Goal: Task Accomplishment & Management: Use online tool/utility

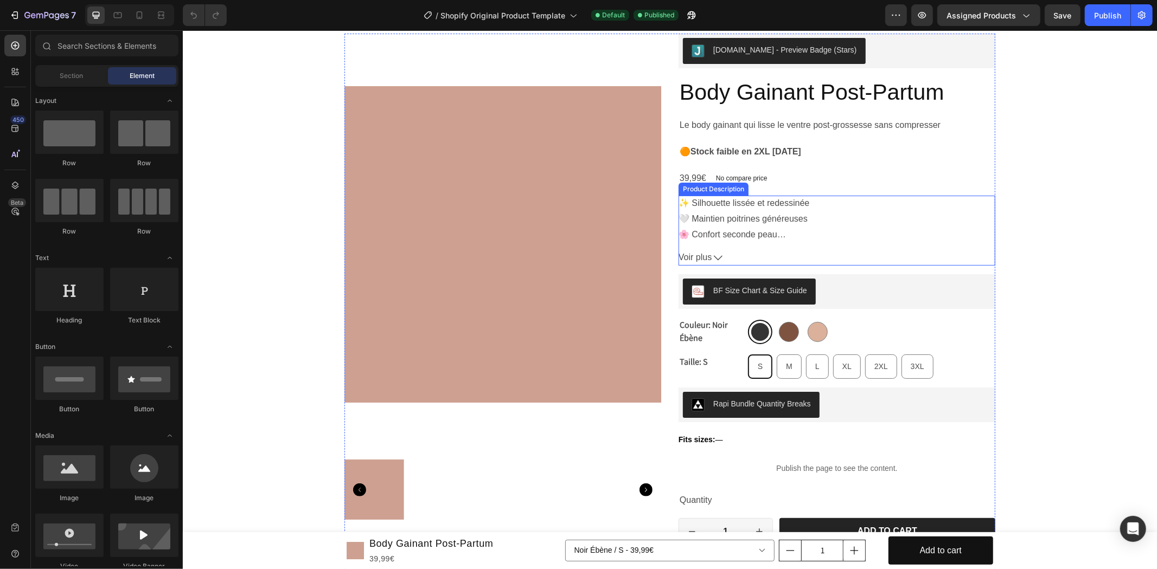
scroll to position [201, 0]
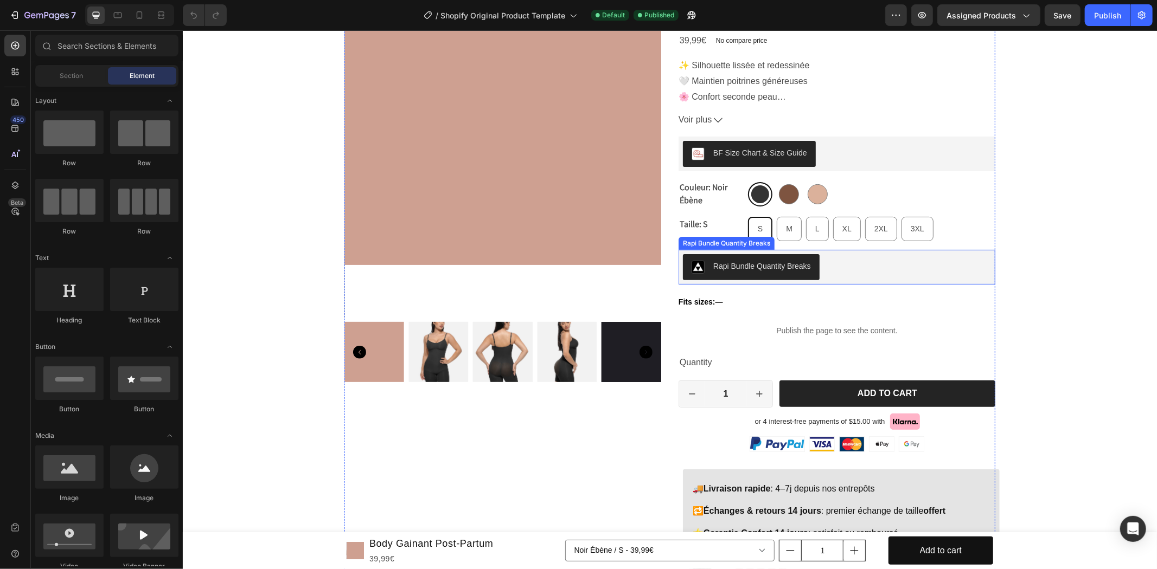
click at [839, 262] on div "Rapi Bundle Quantity Breaks" at bounding box center [836, 267] width 308 height 26
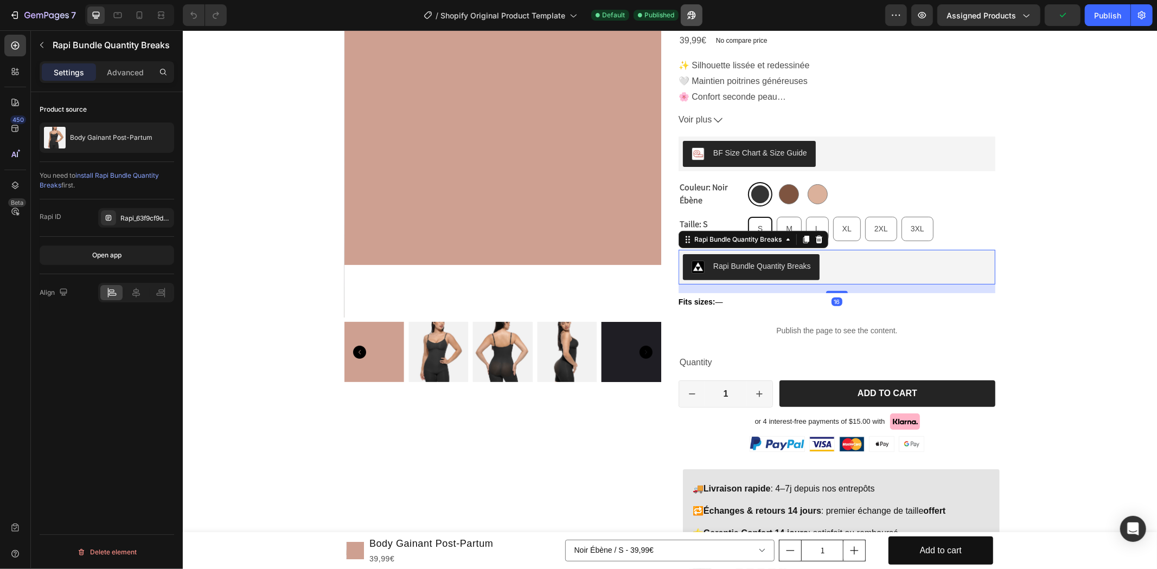
click at [694, 9] on button "button" at bounding box center [692, 15] width 22 height 22
click at [969, 166] on div "BF Size Chart & Size Guide" at bounding box center [836, 153] width 308 height 26
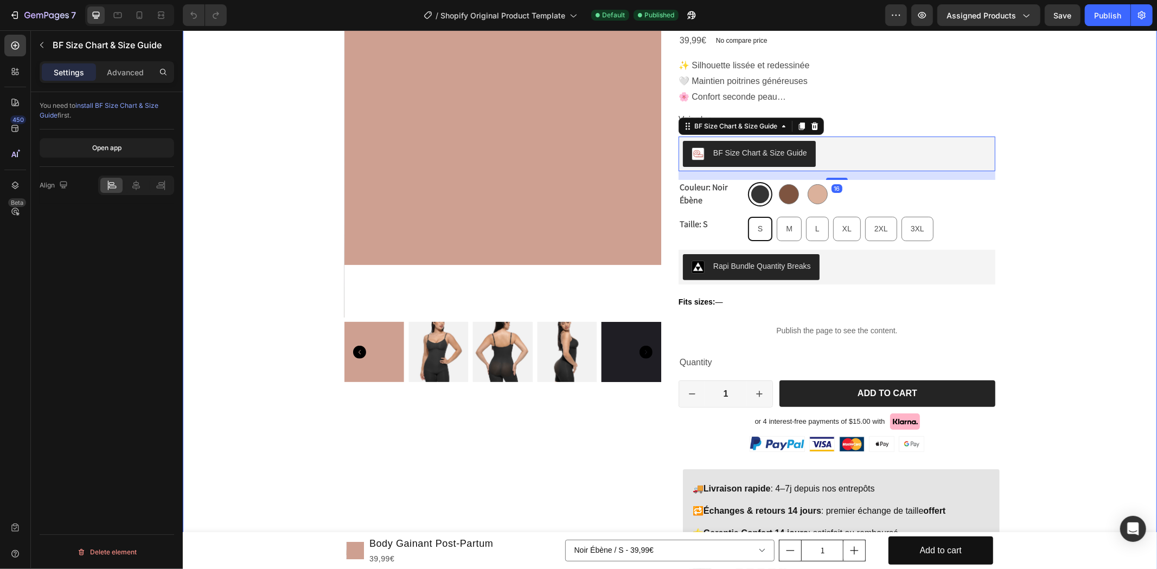
click at [1055, 201] on div "Product Images [DOMAIN_NAME] - Preview Badge (Stars) [DOMAIN_NAME] Body Gainant…" at bounding box center [669, 339] width 974 height 888
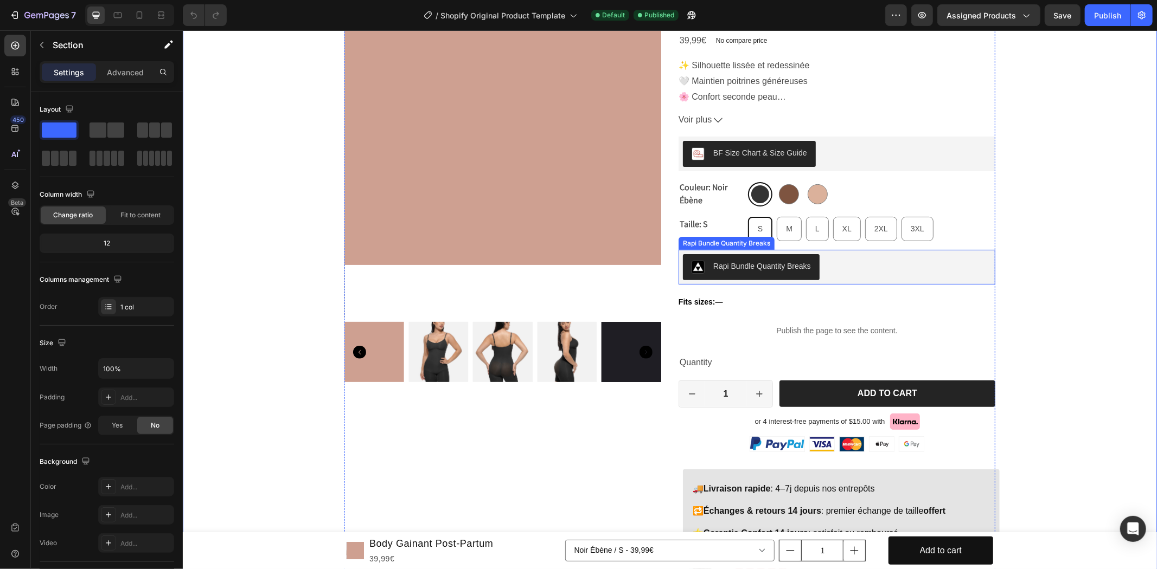
click at [723, 274] on button "Rapi Bundle Quantity Breaks" at bounding box center [750, 267] width 137 height 26
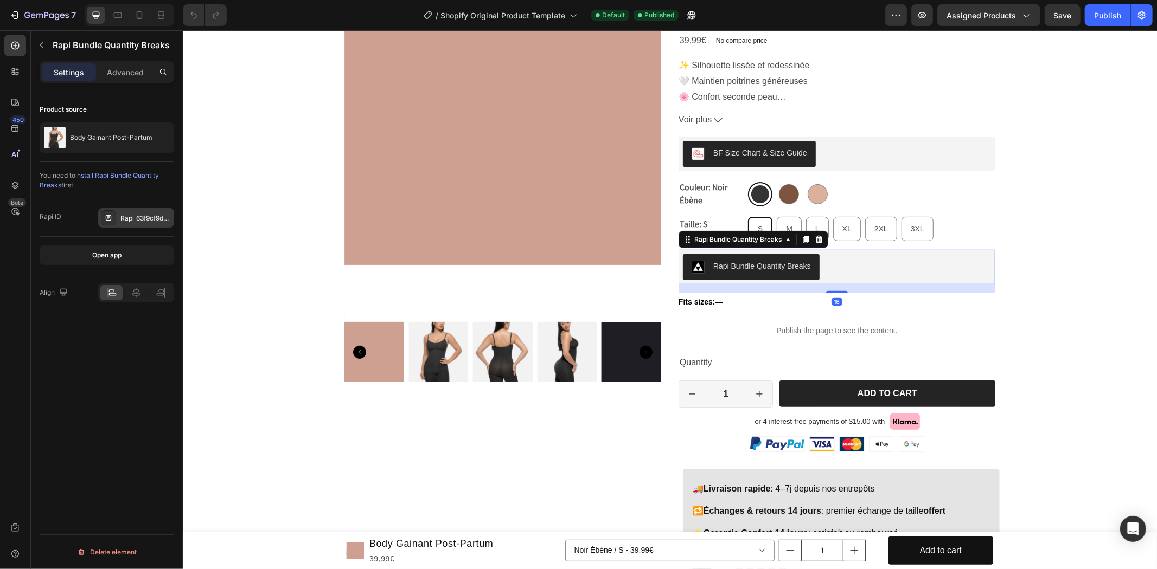
click at [141, 220] on div "Rapi_63f9cf9d246a0286339" at bounding box center [145, 219] width 51 height 10
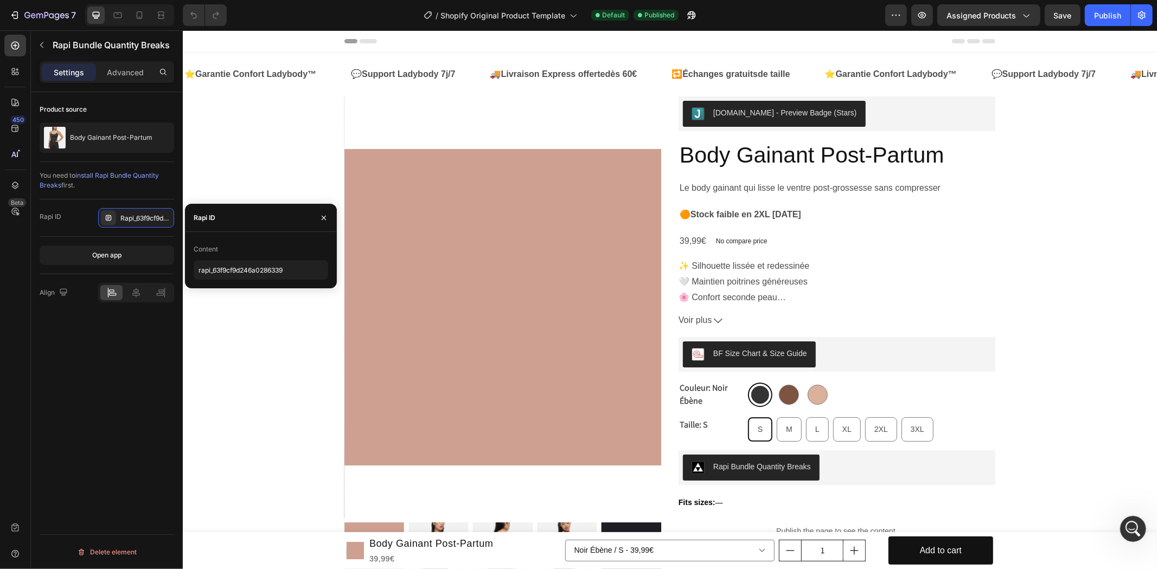
scroll to position [0, 0]
click at [970, 18] on span "Assigned Products" at bounding box center [980, 15] width 69 height 11
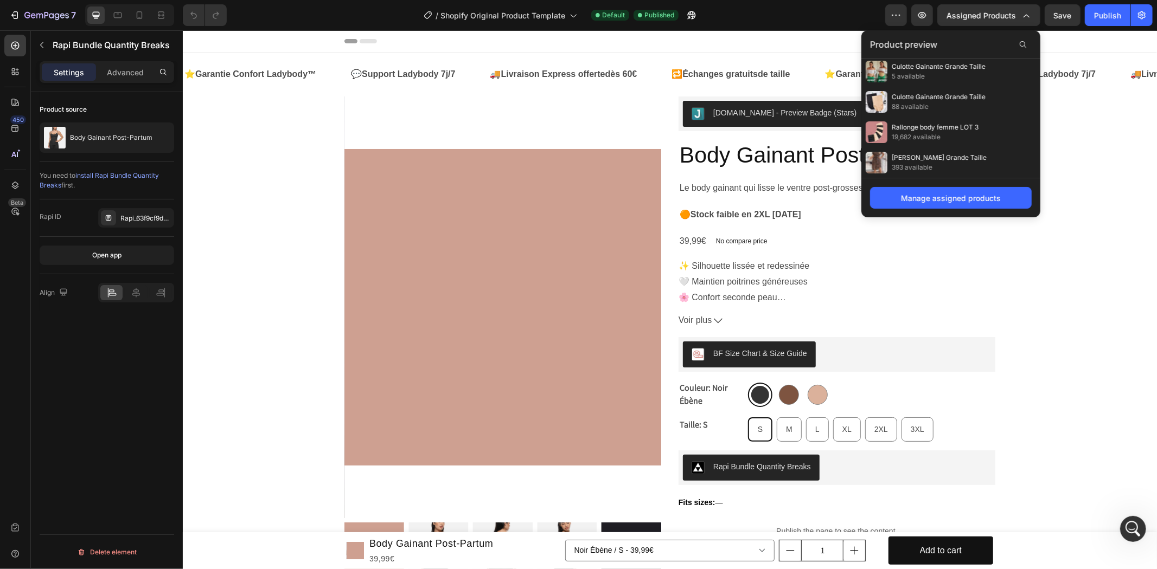
scroll to position [579, 0]
click at [700, 14] on button "button" at bounding box center [692, 15] width 22 height 22
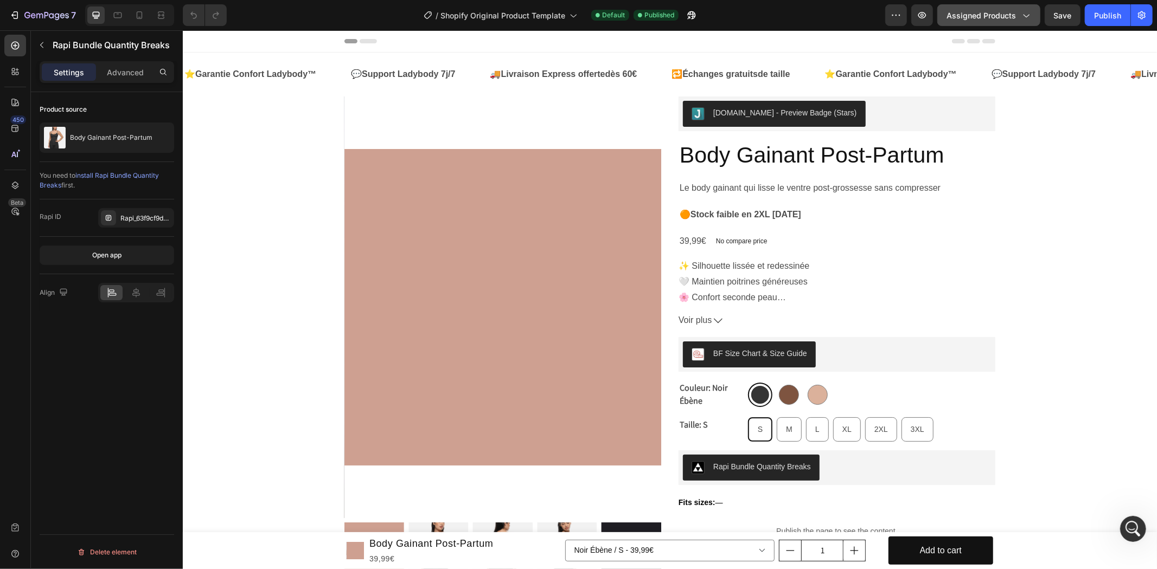
click at [988, 10] on span "Assigned Products" at bounding box center [980, 15] width 69 height 11
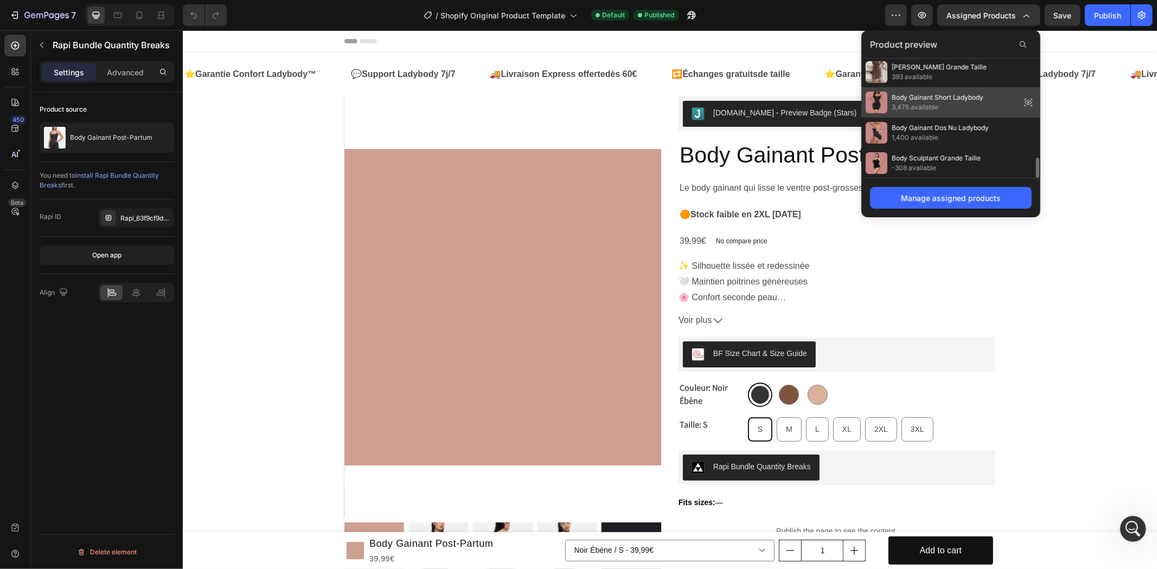
click at [1028, 100] on icon at bounding box center [1028, 102] width 7 height 4
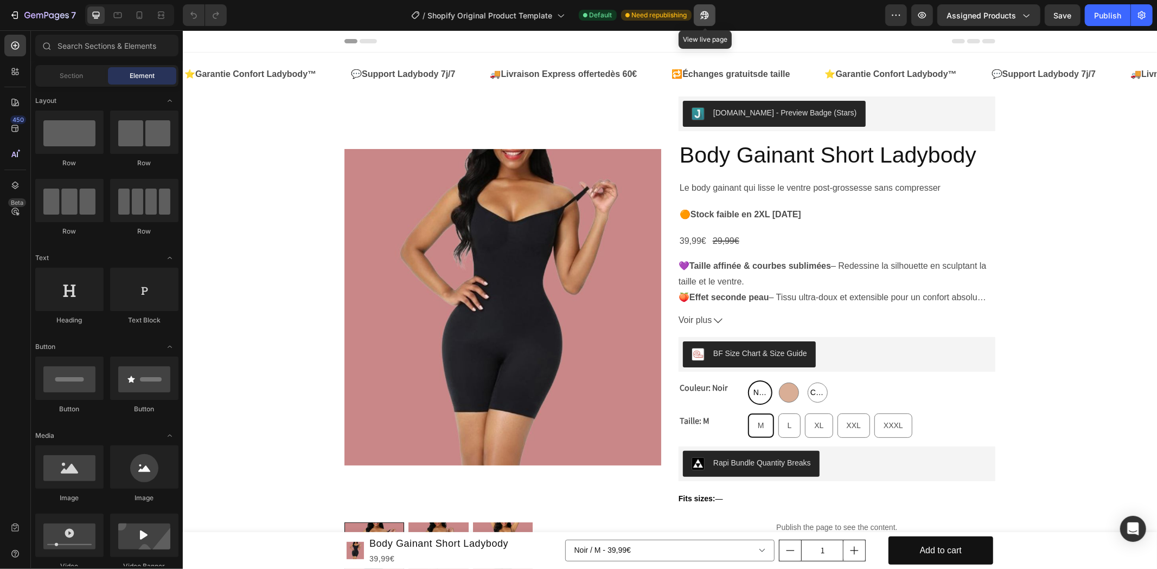
click at [706, 14] on icon "button" at bounding box center [704, 15] width 8 height 8
click at [972, 12] on span "Assigned Products" at bounding box center [980, 15] width 69 height 11
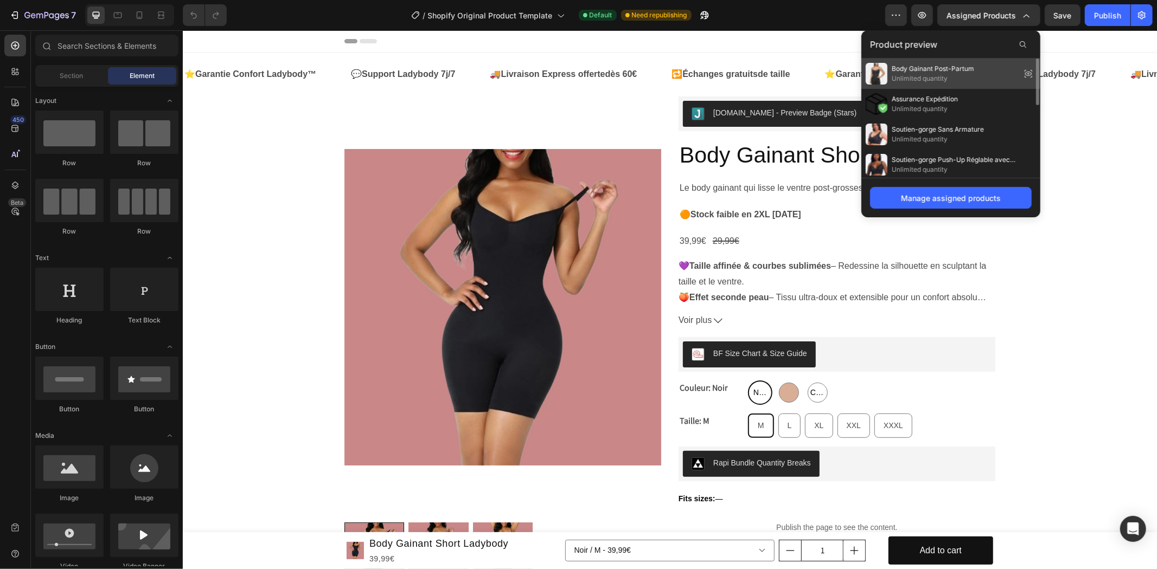
click at [1027, 74] on icon at bounding box center [1028, 74] width 7 height 4
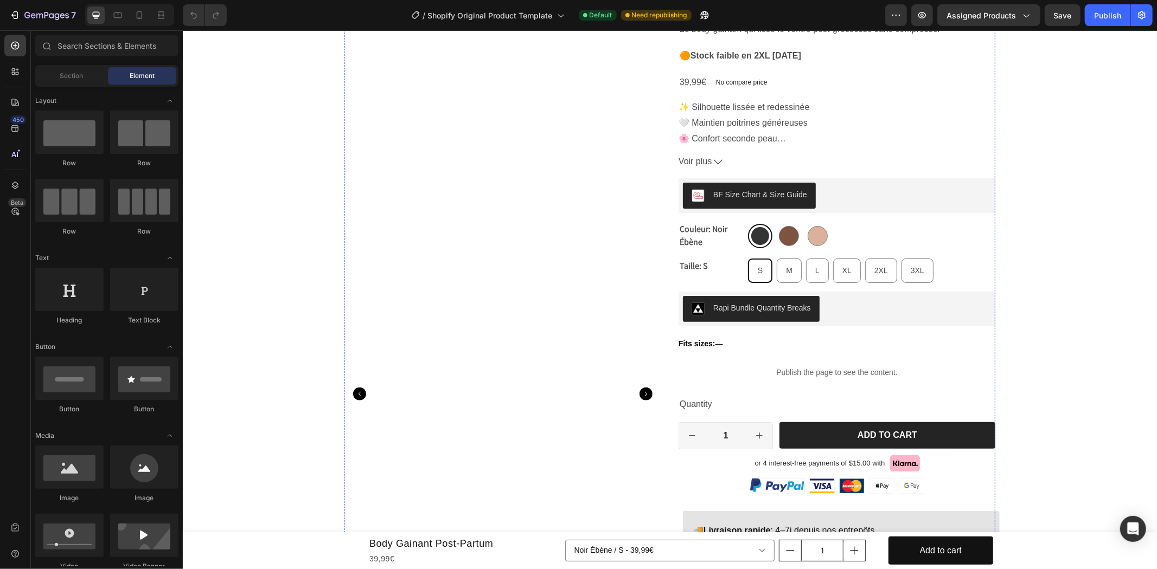
scroll to position [201, 0]
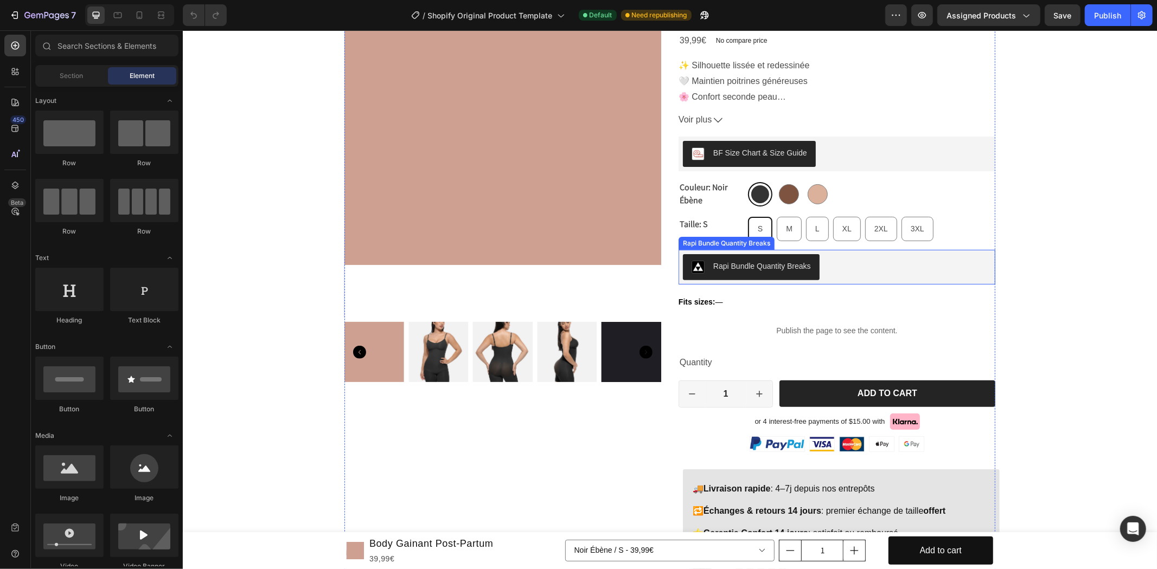
click at [832, 262] on div "Rapi Bundle Quantity Breaks" at bounding box center [836, 267] width 308 height 26
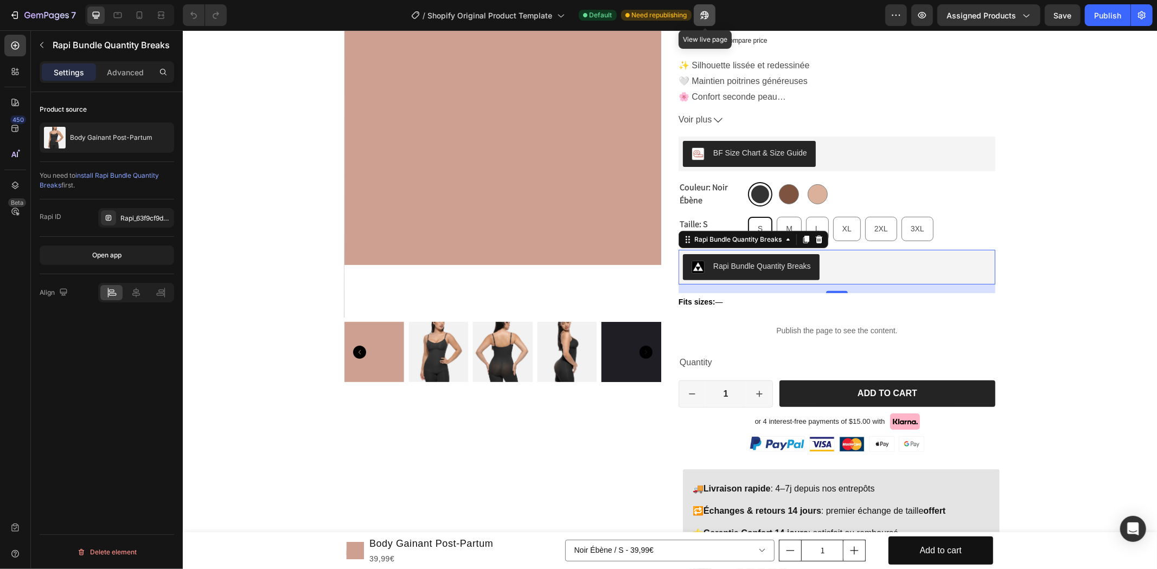
click at [704, 12] on icon "button" at bounding box center [704, 15] width 8 height 8
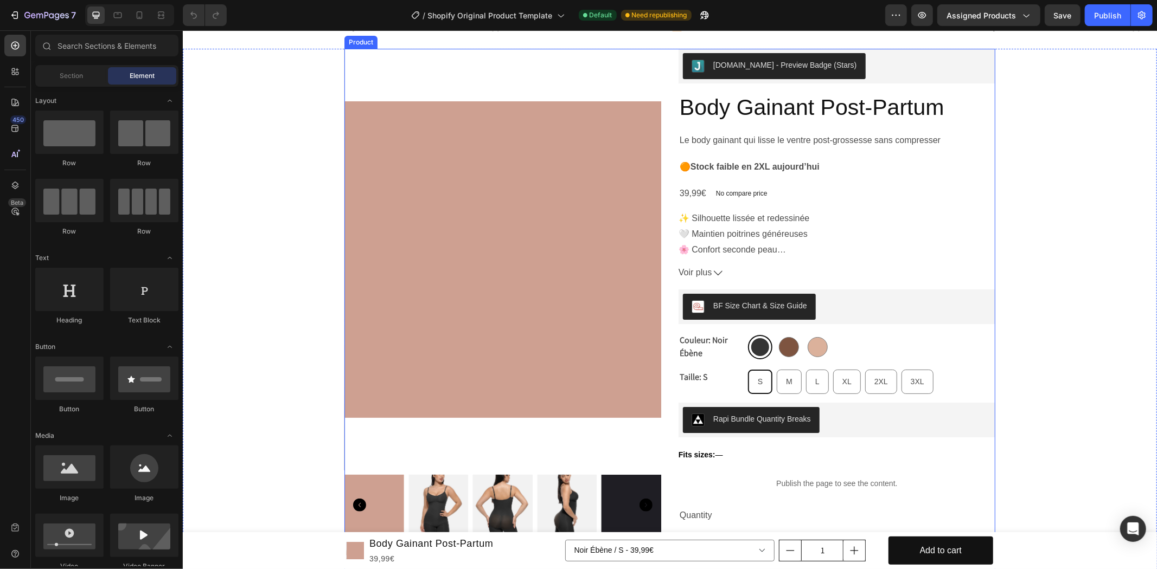
scroll to position [100, 0]
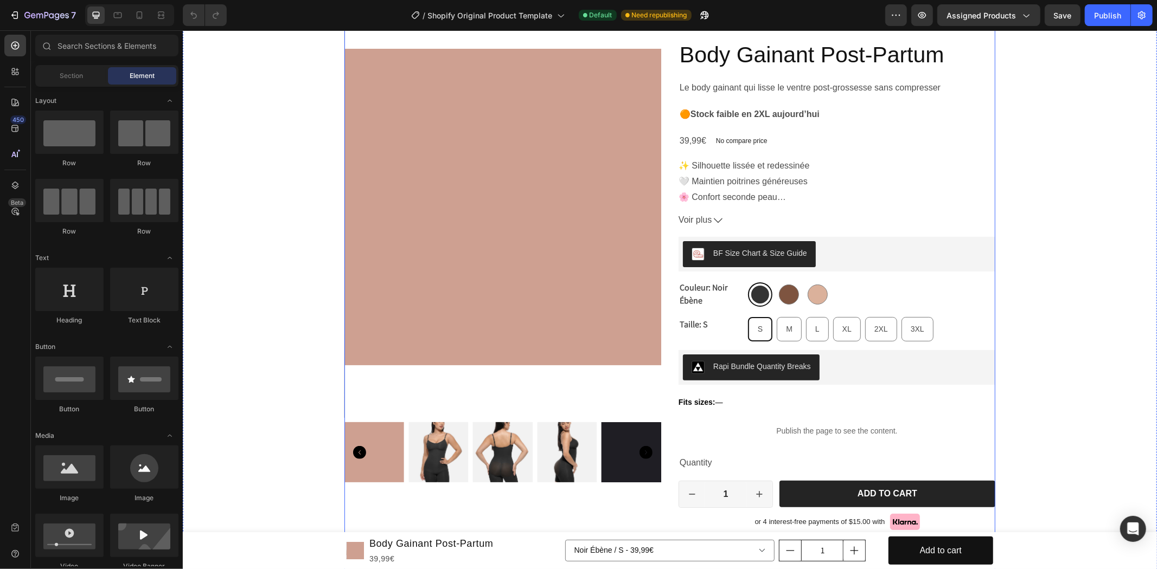
click at [864, 447] on div "Judge.me - Preview Badge (Stars) Judge.me Body Gainant Post-Partum Product Titl…" at bounding box center [836, 440] width 317 height 888
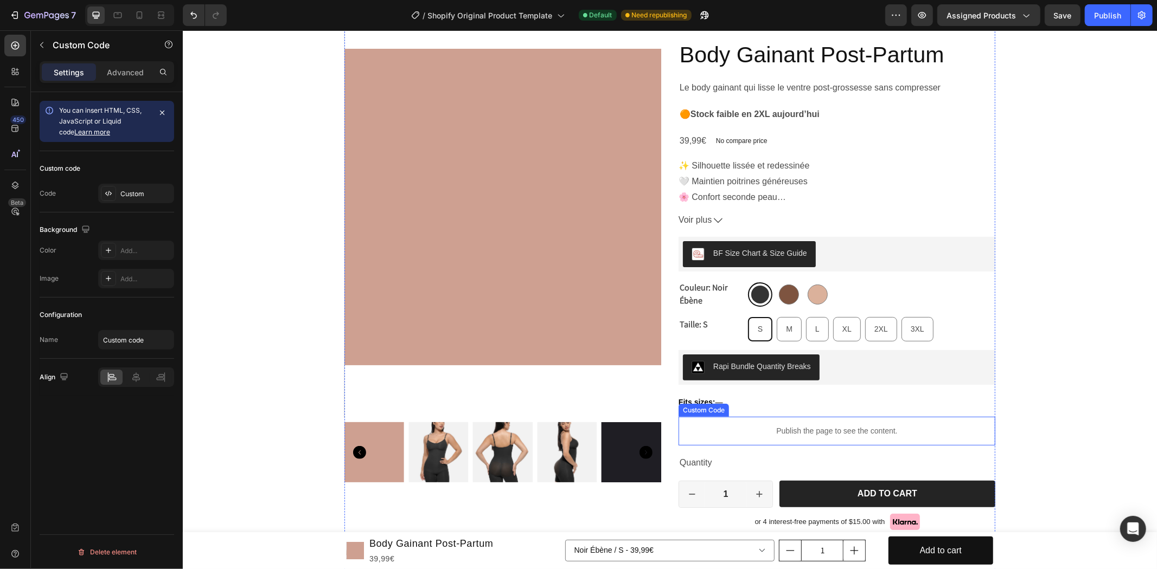
click at [867, 436] on div "Publish the page to see the content." at bounding box center [836, 430] width 317 height 29
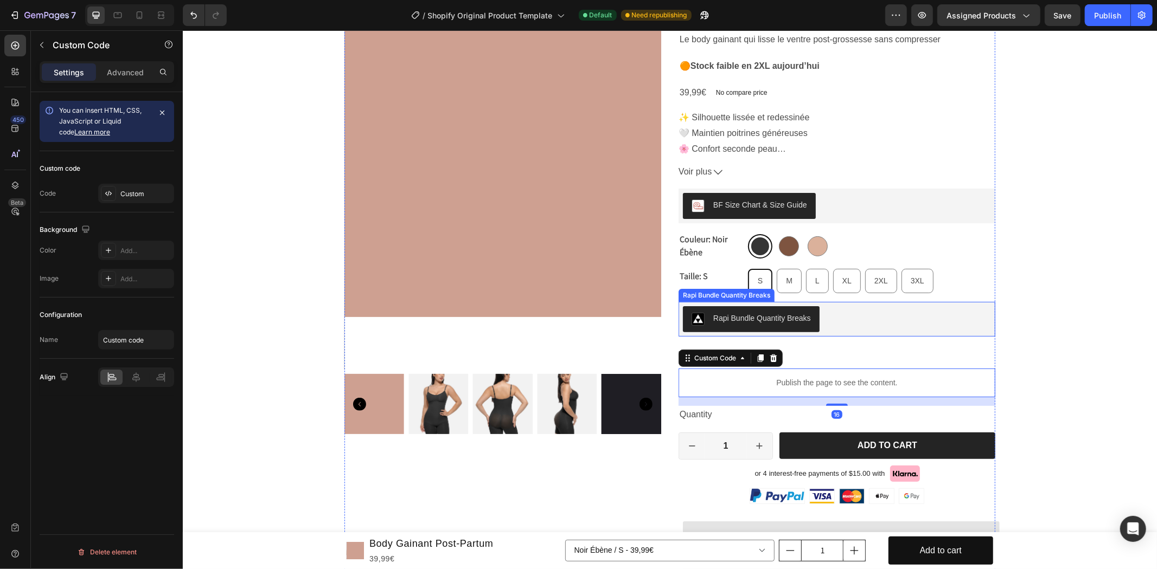
scroll to position [201, 0]
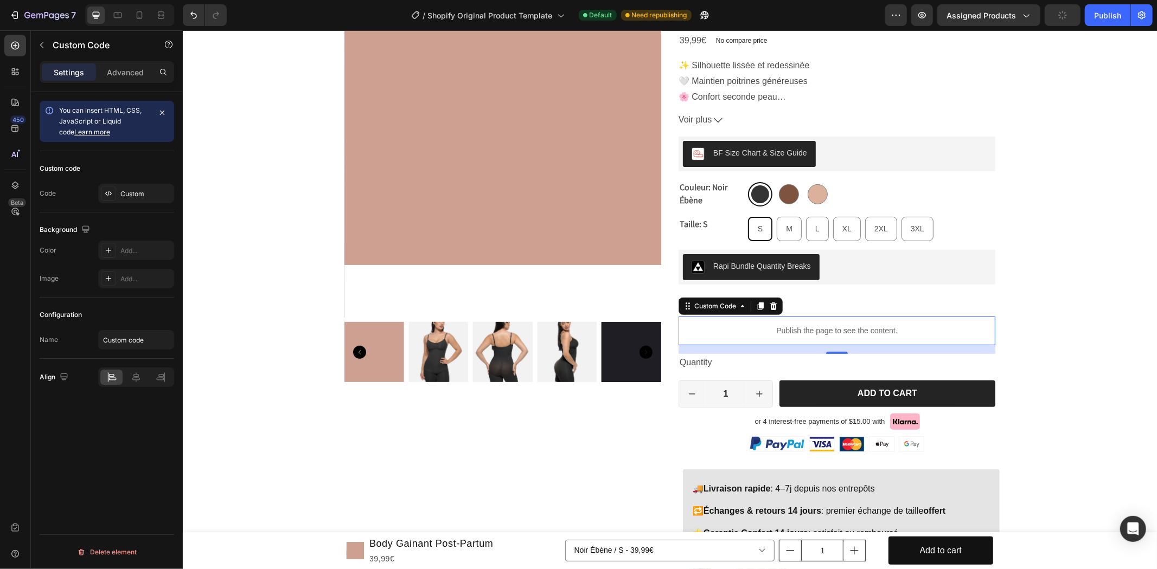
click at [757, 326] on p "Publish the page to see the content." at bounding box center [836, 330] width 317 height 11
click at [114, 195] on div at bounding box center [108, 193] width 15 height 15
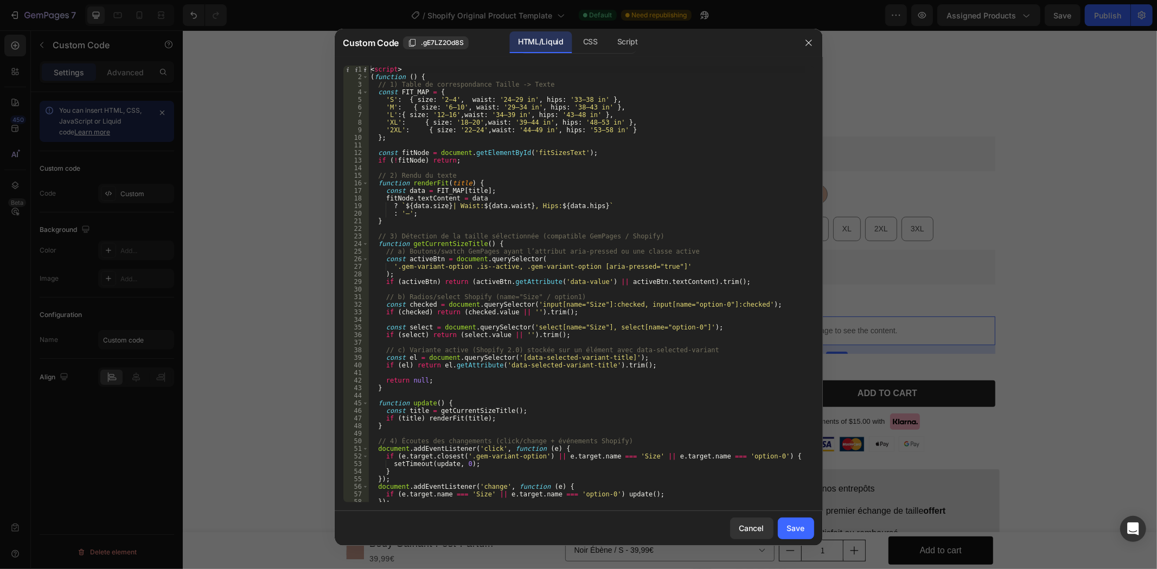
scroll to position [87, 0]
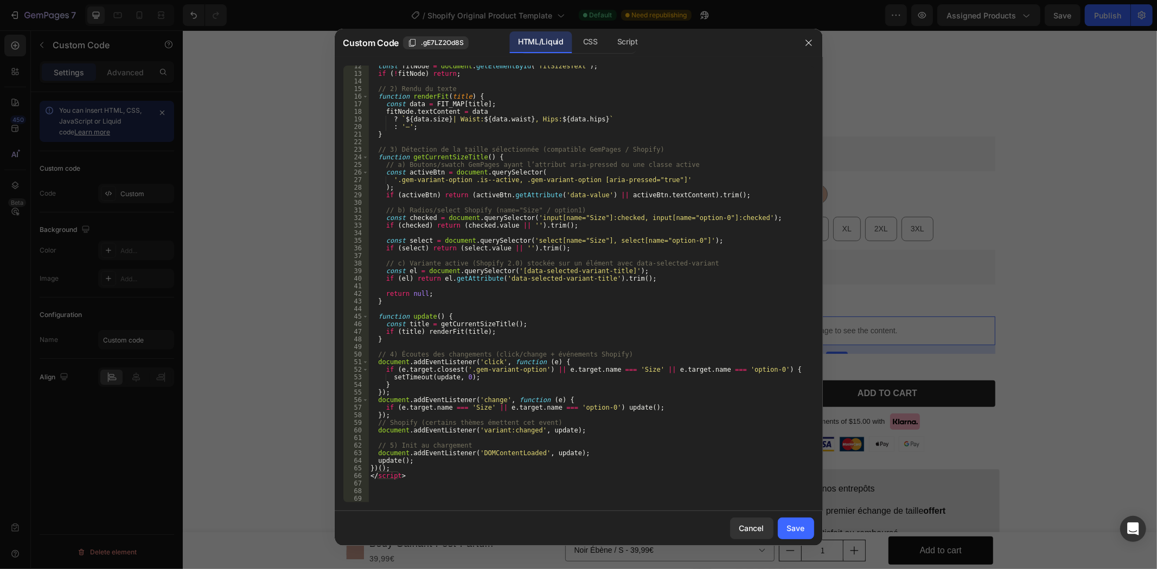
click at [1021, 400] on div at bounding box center [578, 284] width 1157 height 569
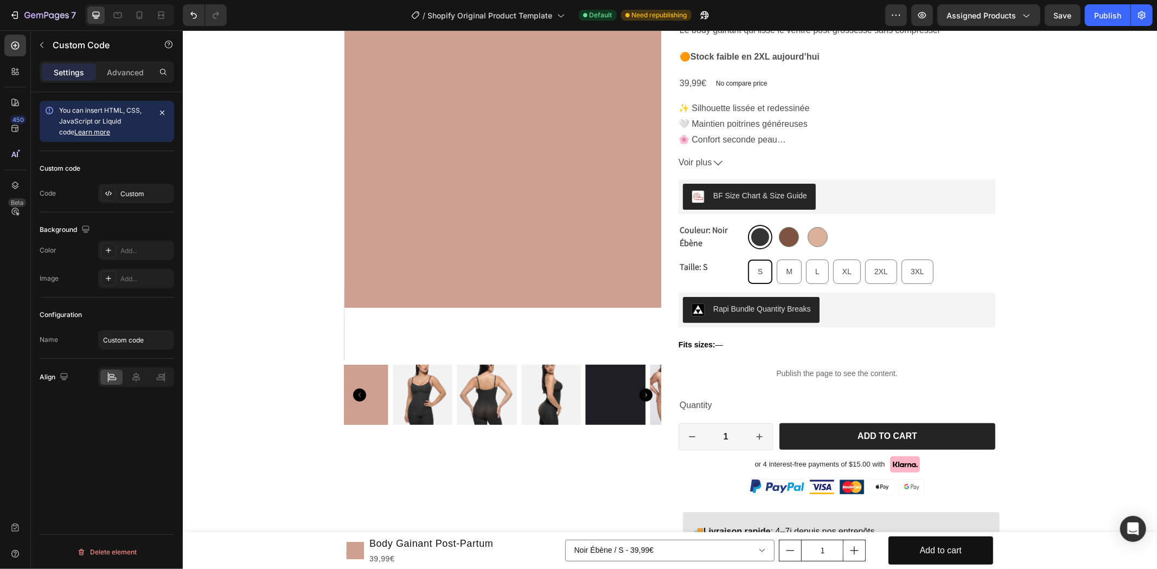
scroll to position [0, 0]
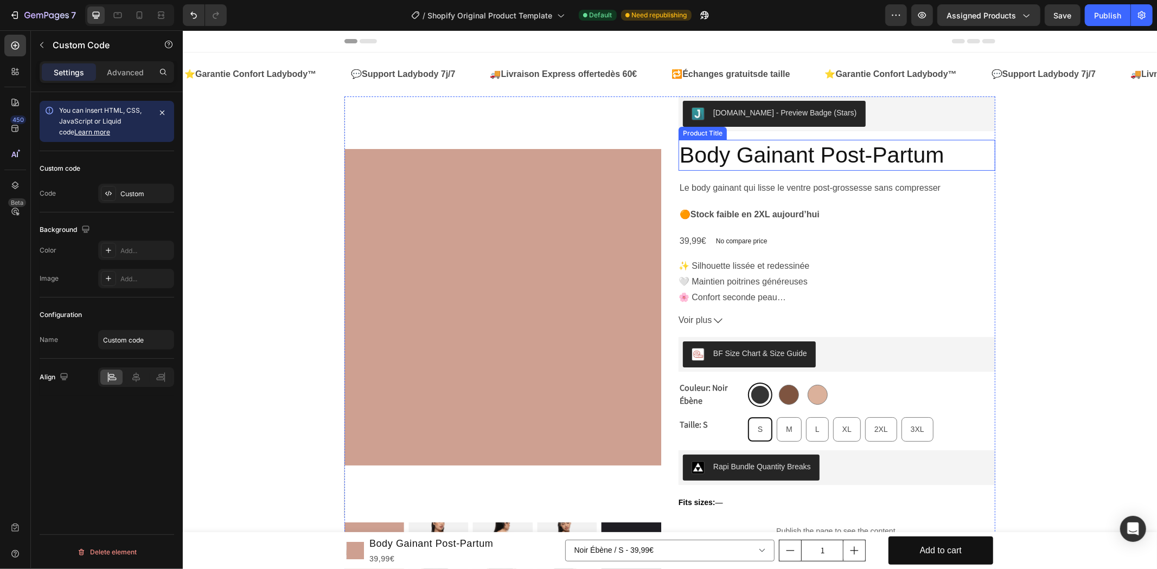
click at [841, 159] on h2 "Body Gainant Post-Partum" at bounding box center [836, 154] width 317 height 31
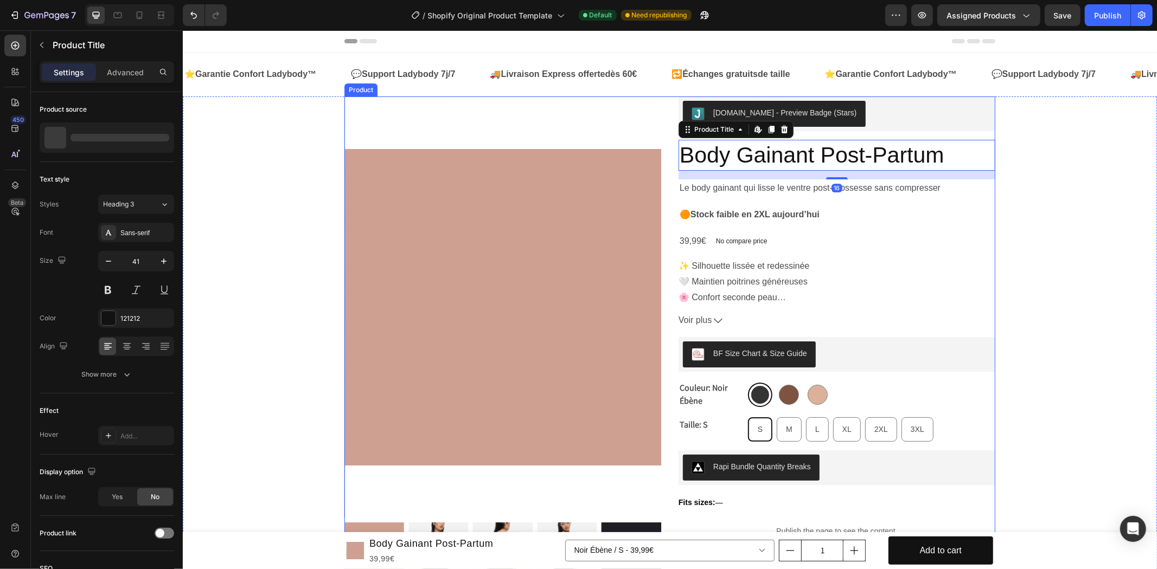
click at [497, 264] on img at bounding box center [502, 307] width 317 height 422
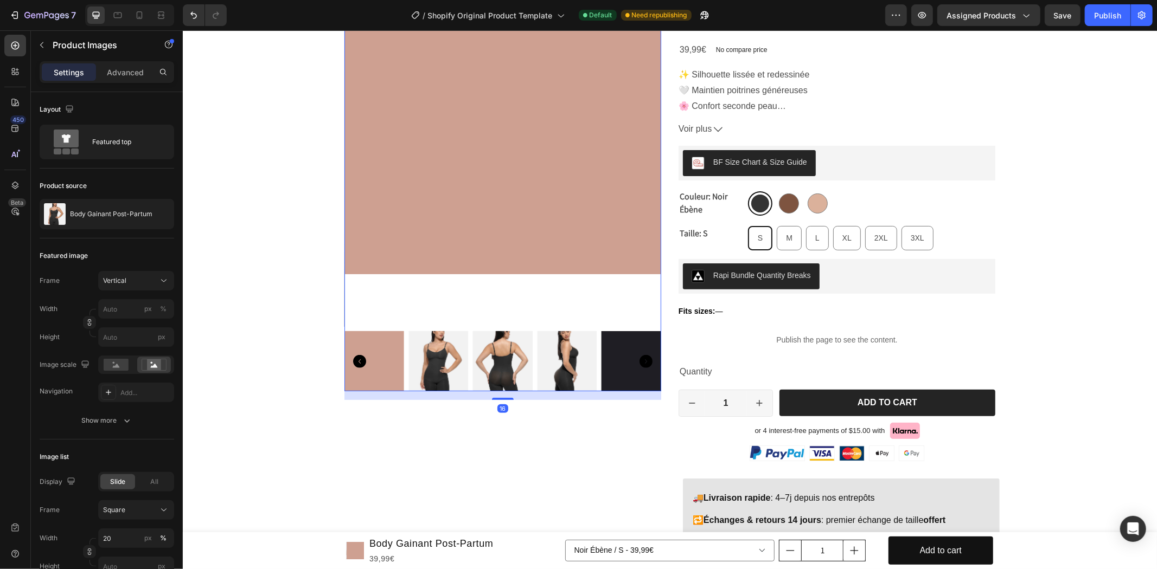
scroll to position [201, 0]
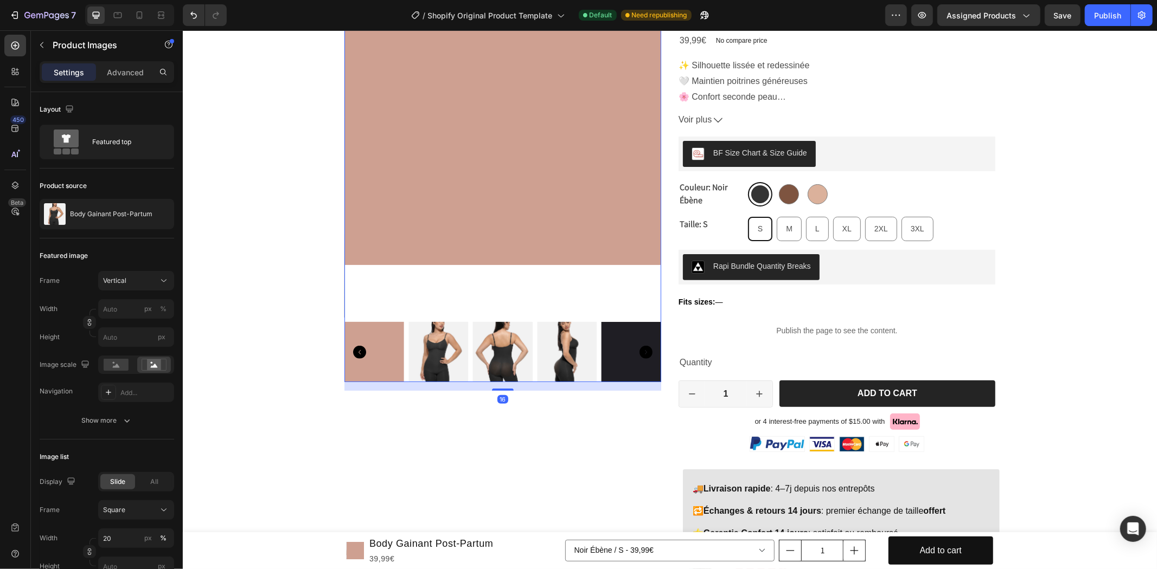
click at [446, 352] on img at bounding box center [438, 352] width 60 height 60
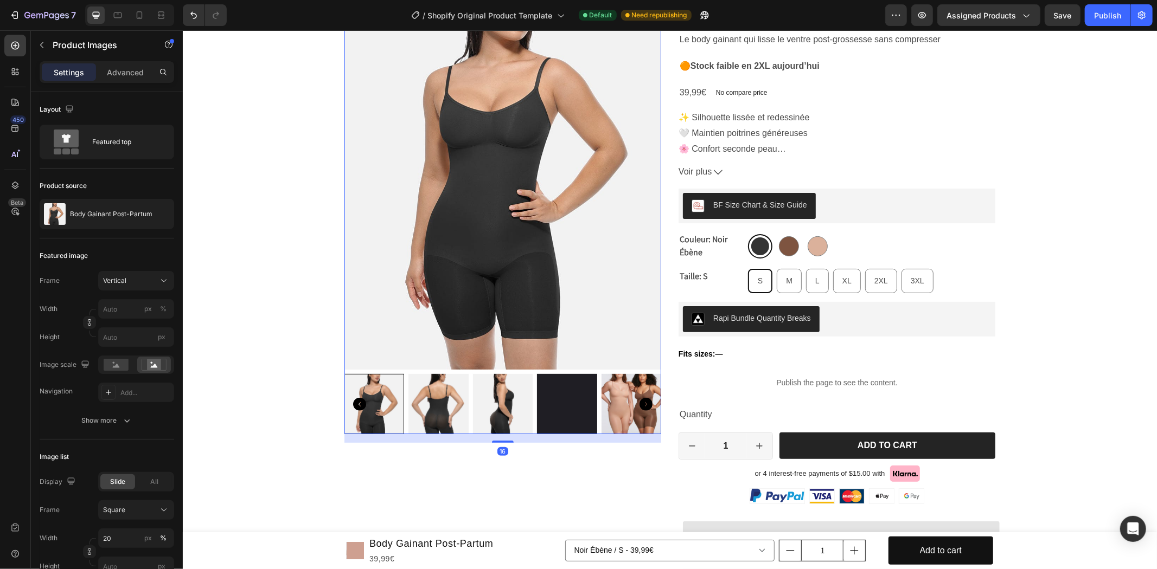
scroll to position [100, 0]
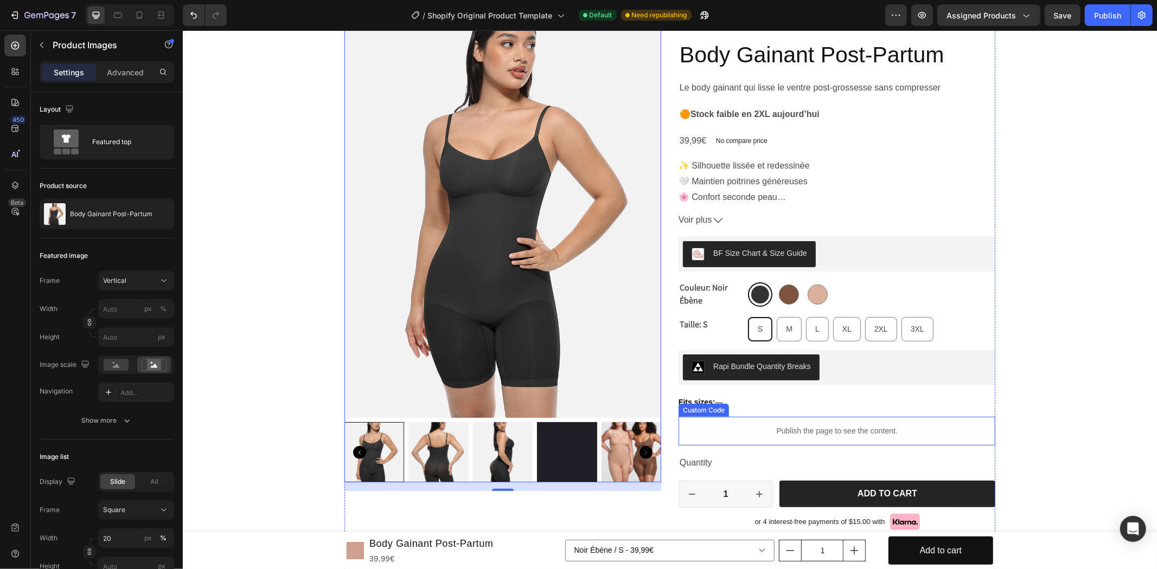
click at [826, 430] on p "Publish the page to see the content." at bounding box center [836, 430] width 317 height 11
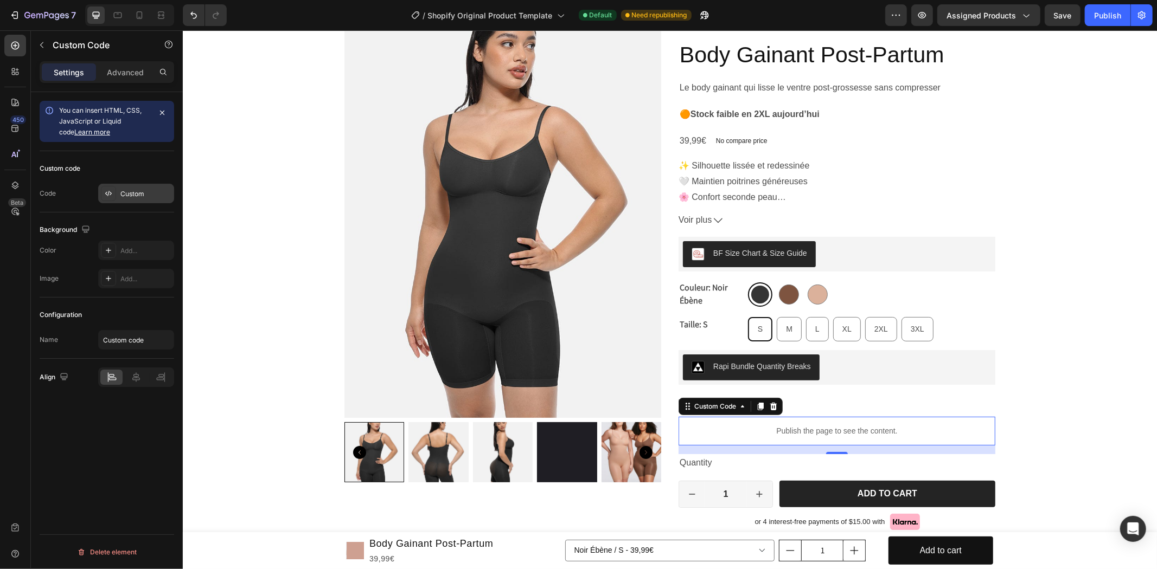
click at [133, 189] on div "Custom" at bounding box center [145, 194] width 51 height 10
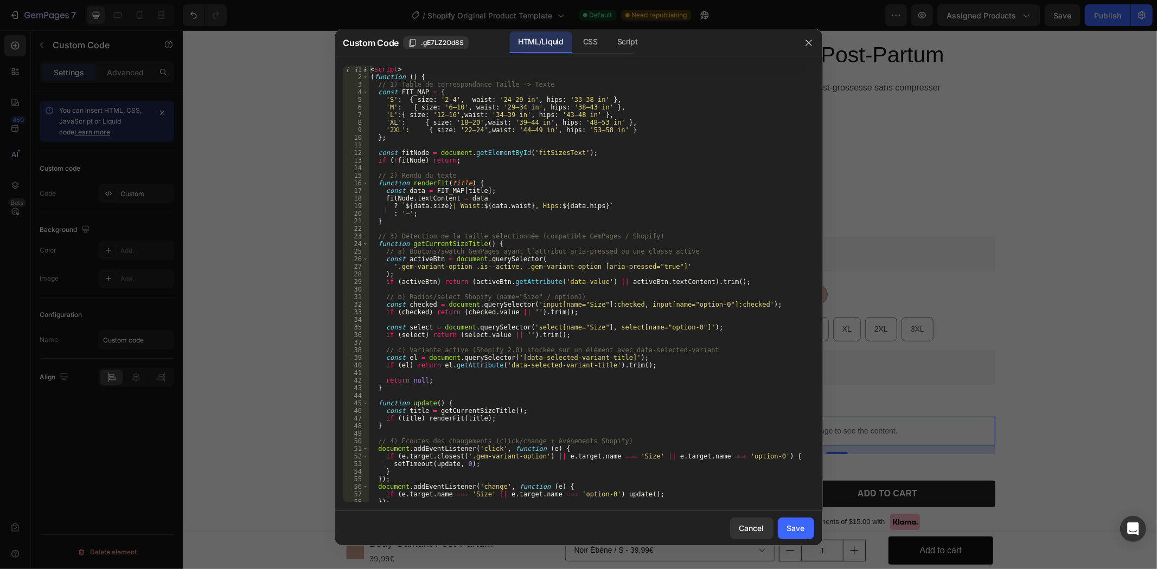
click at [234, 240] on div at bounding box center [578, 284] width 1157 height 569
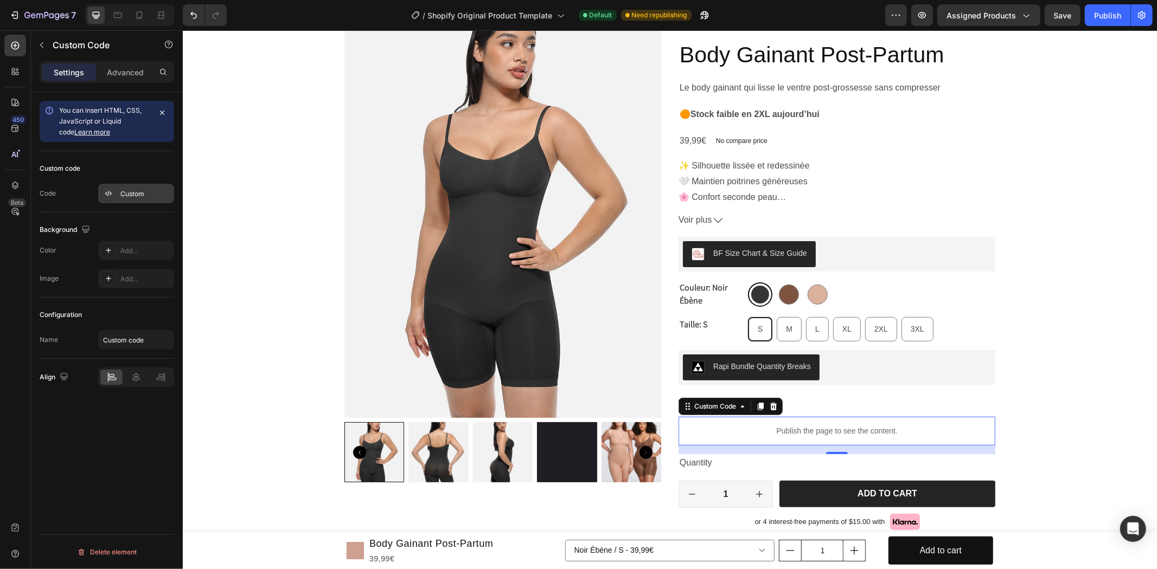
click at [131, 189] on div "Custom" at bounding box center [145, 194] width 51 height 10
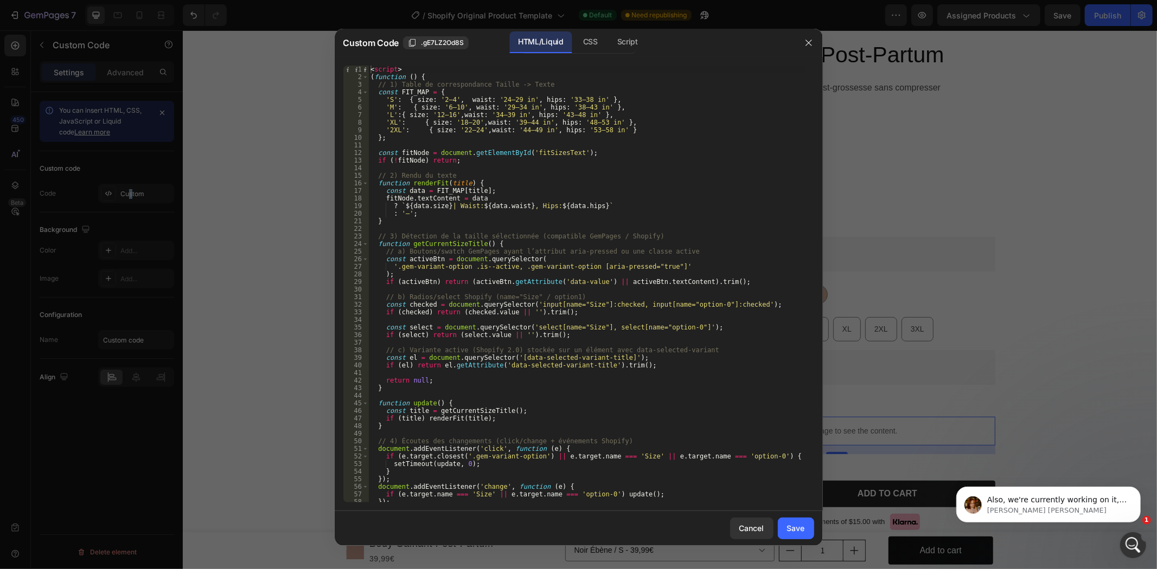
scroll to position [0, 0]
